Goal: Navigation & Orientation: Find specific page/section

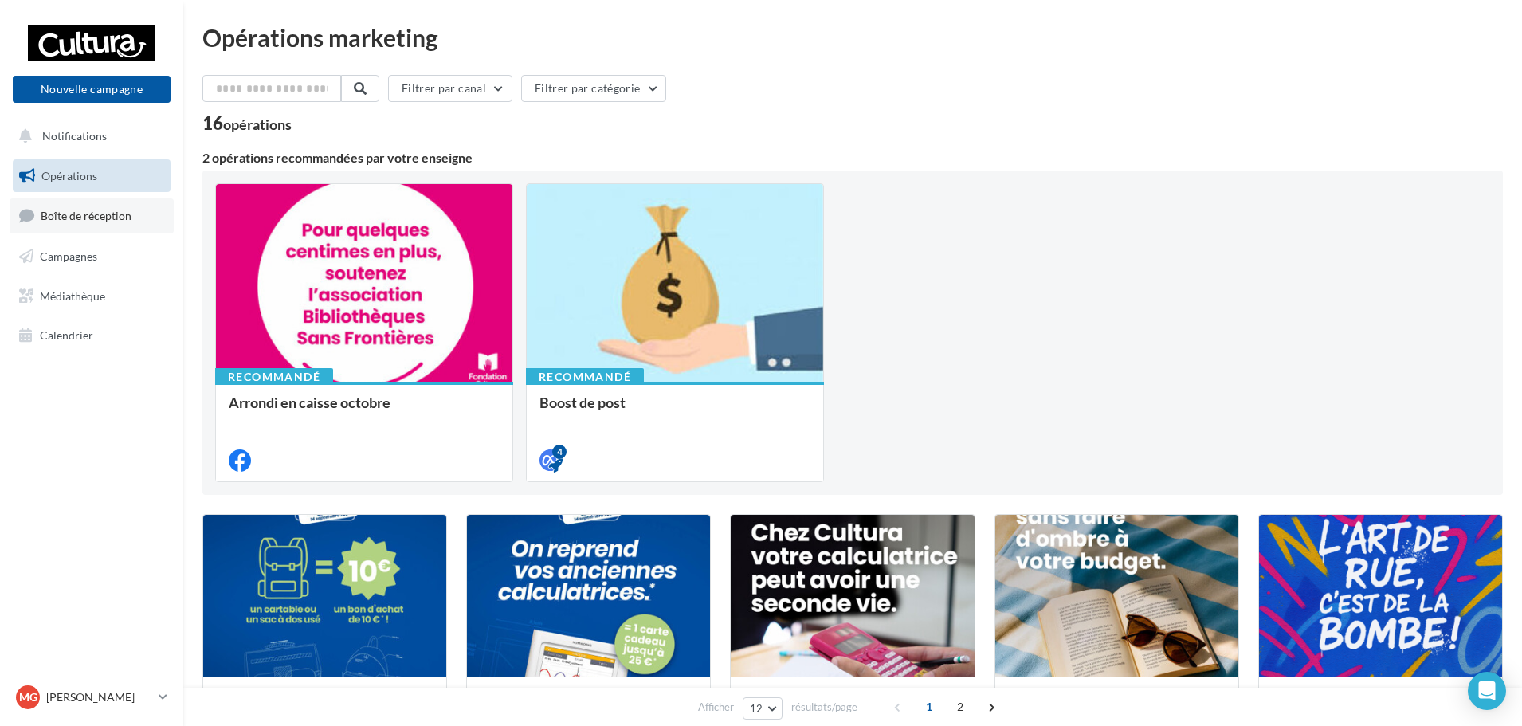
click at [155, 225] on link "Boîte de réception" at bounding box center [92, 215] width 164 height 34
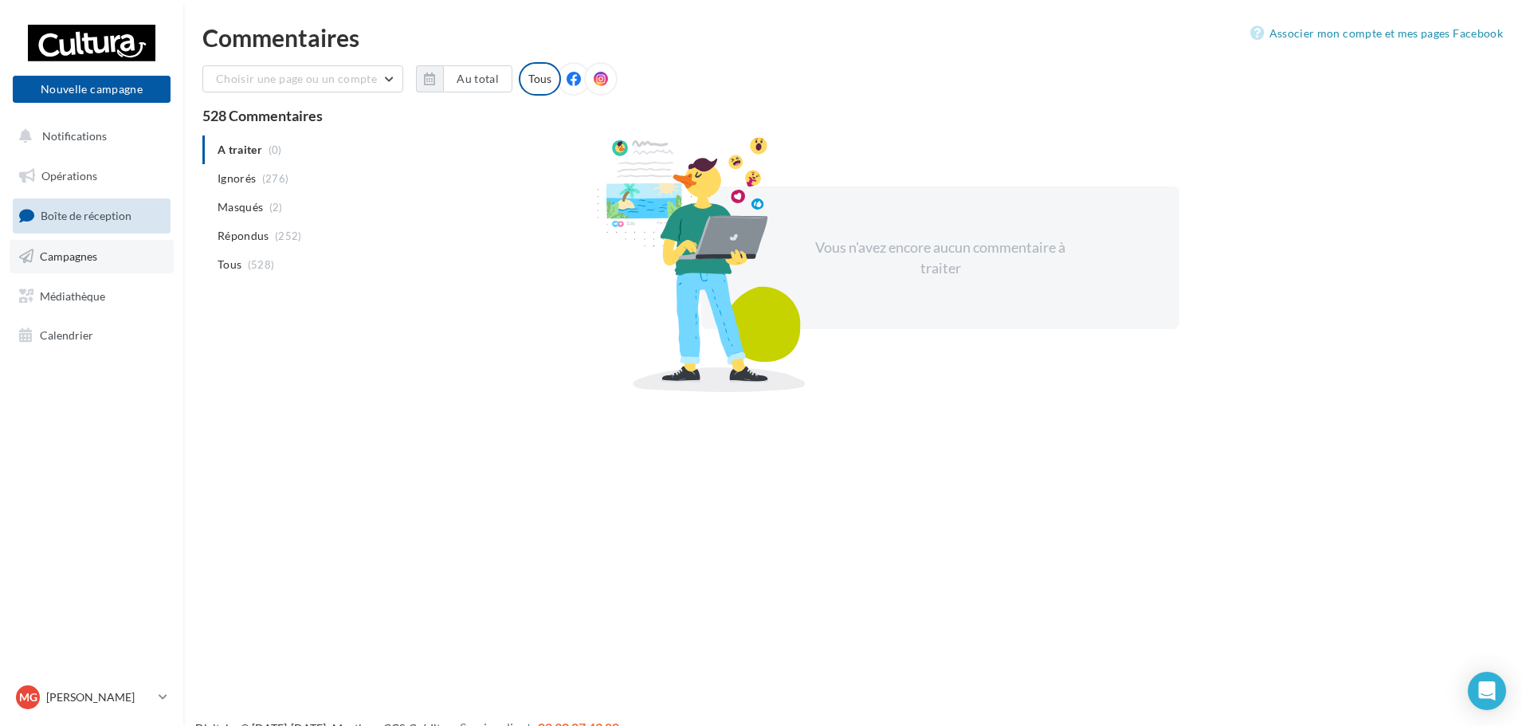
click at [96, 260] on span "Campagnes" at bounding box center [68, 256] width 57 height 14
